Goal: Find specific page/section: Find specific page/section

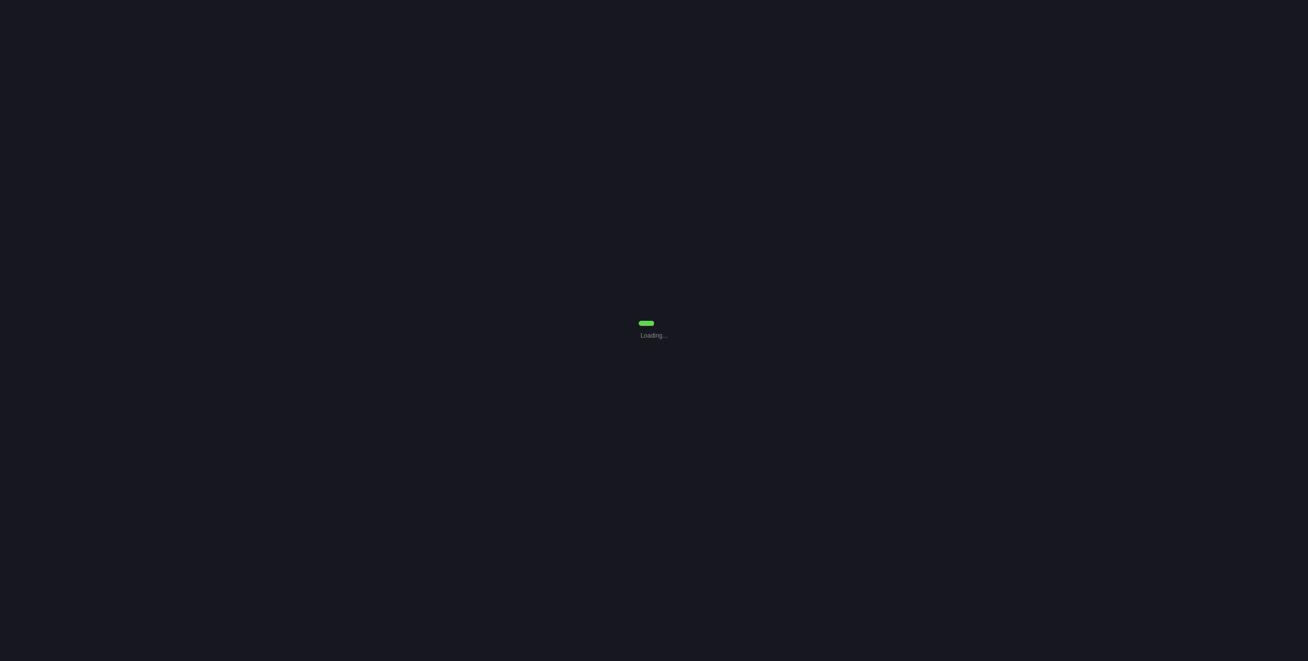
select select "Common Use"
select select "0"
select select "Common Use"
select select "0"
select select "Common Use"
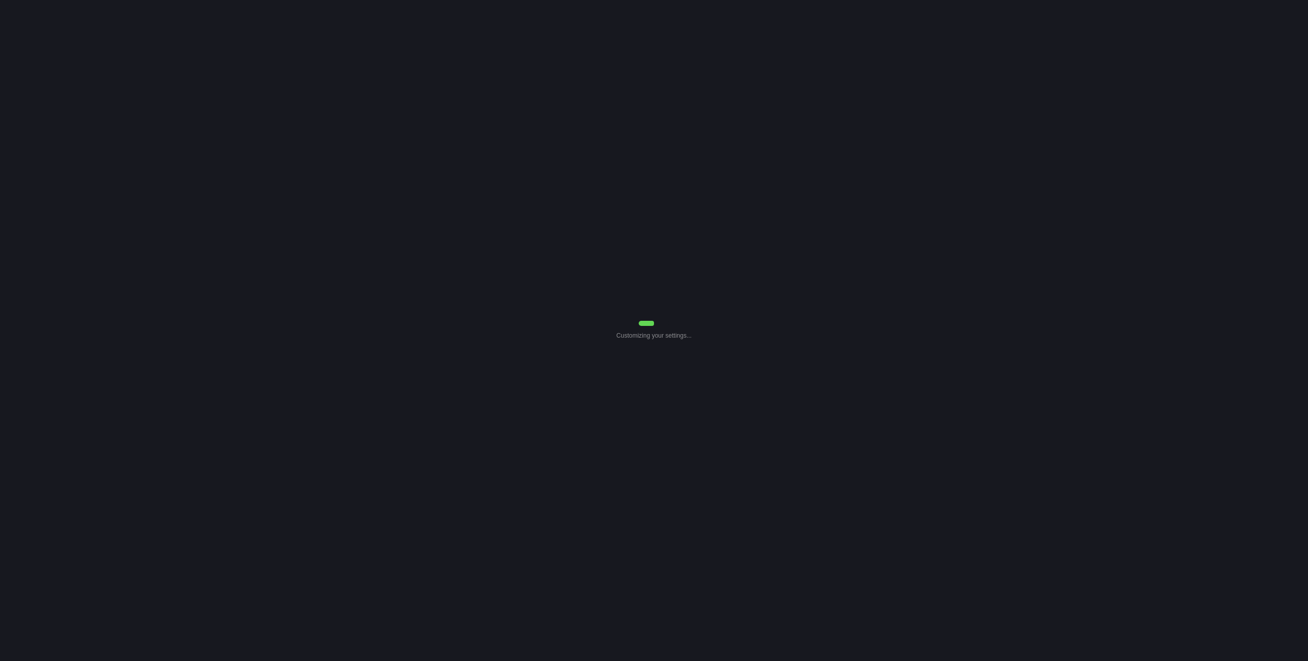
select select "0"
select select "Common Use"
select select "0"
